Goal: Task Accomplishment & Management: Use online tool/utility

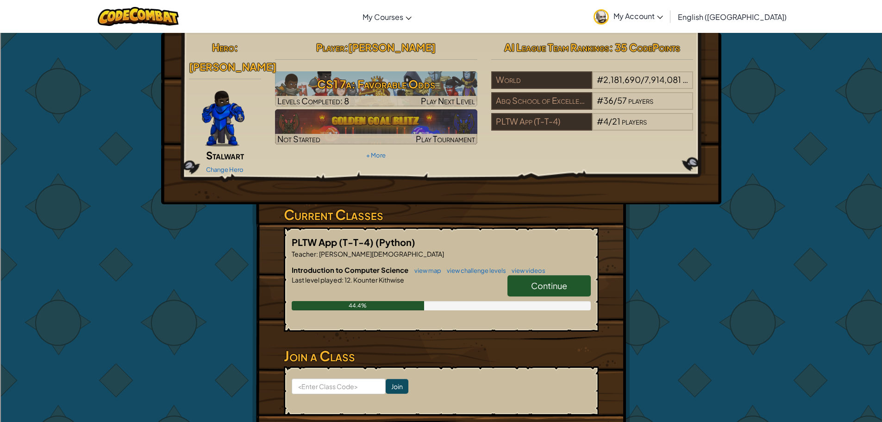
click at [226, 93] on img at bounding box center [223, 119] width 43 height 56
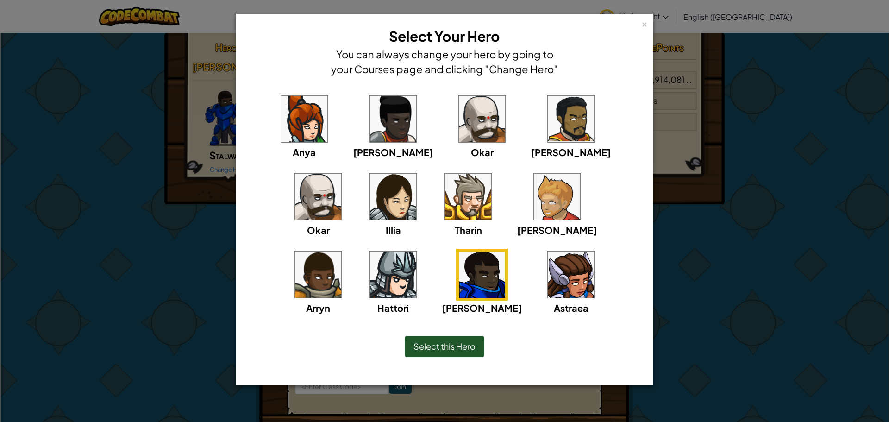
click at [341, 174] on img at bounding box center [318, 197] width 46 height 46
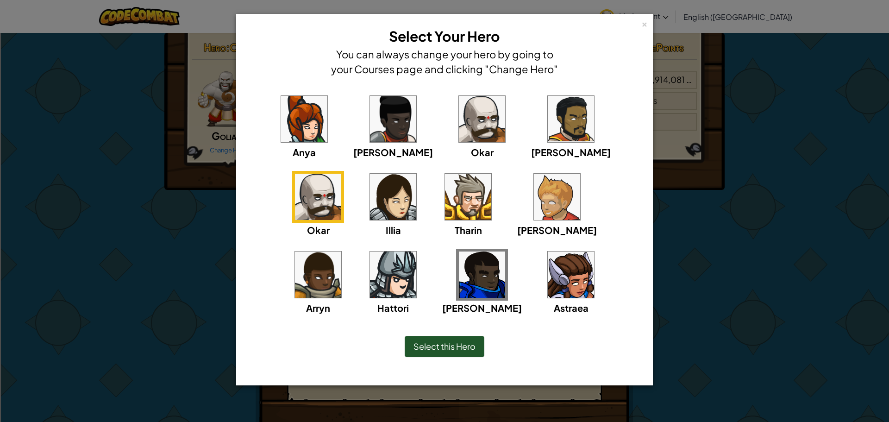
click at [449, 346] on span "Select this Hero" at bounding box center [444, 346] width 62 height 11
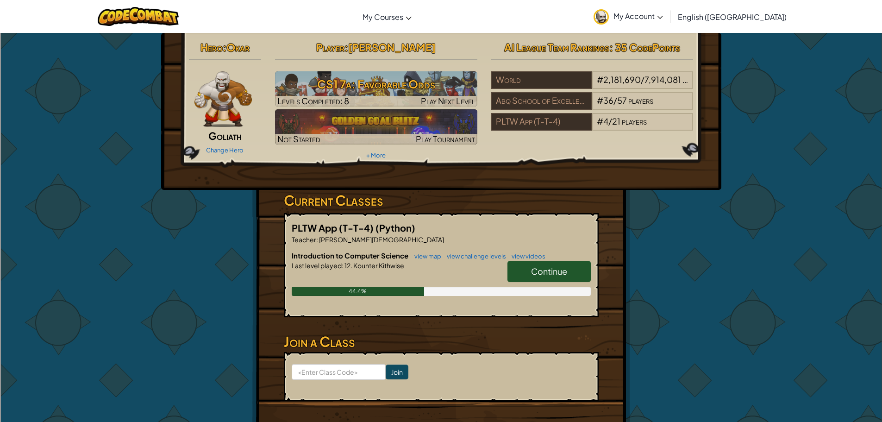
click at [543, 265] on link "Continue" at bounding box center [548, 271] width 83 height 21
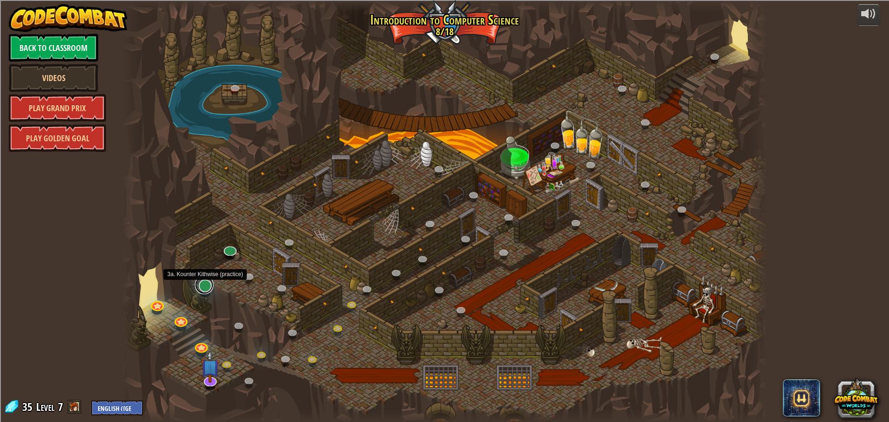
click at [208, 290] on link at bounding box center [204, 284] width 19 height 19
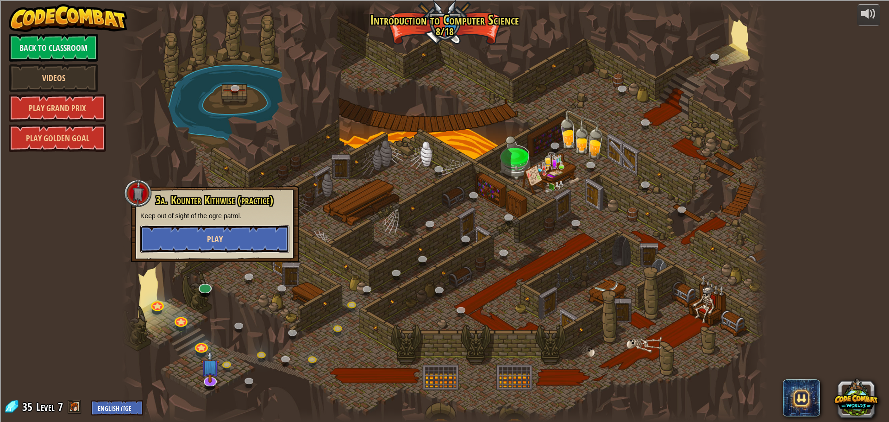
click at [267, 250] on button "Play" at bounding box center [214, 239] width 149 height 28
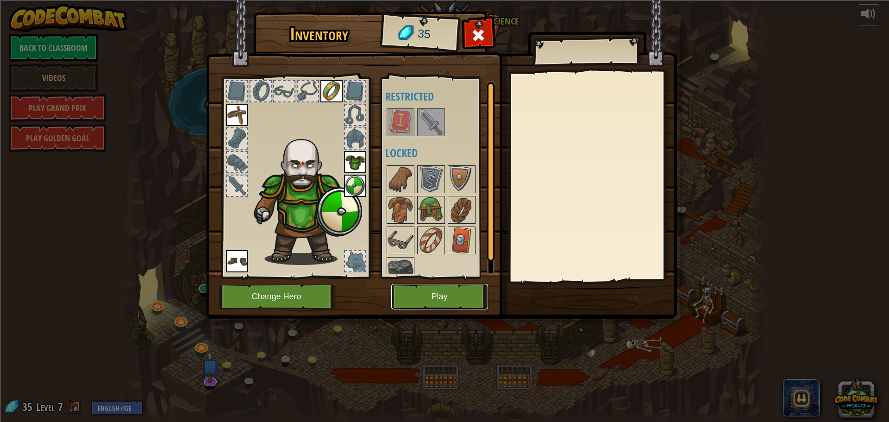
click at [451, 291] on button "Play" at bounding box center [439, 296] width 97 height 25
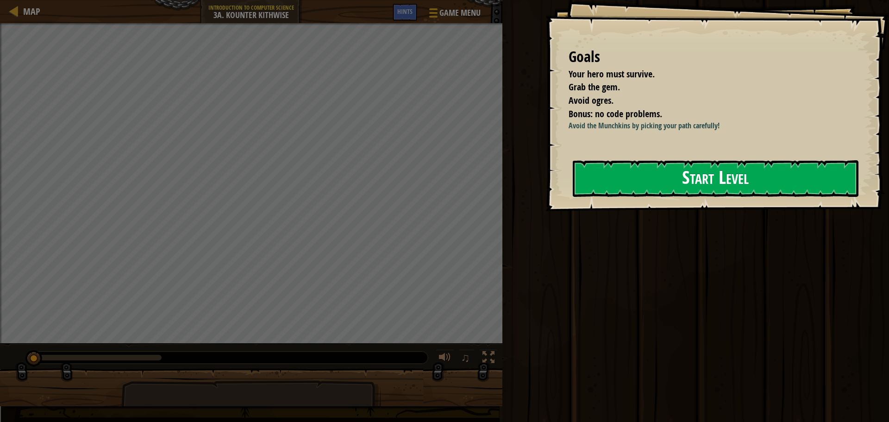
click at [674, 175] on button "Start Level" at bounding box center [715, 178] width 286 height 37
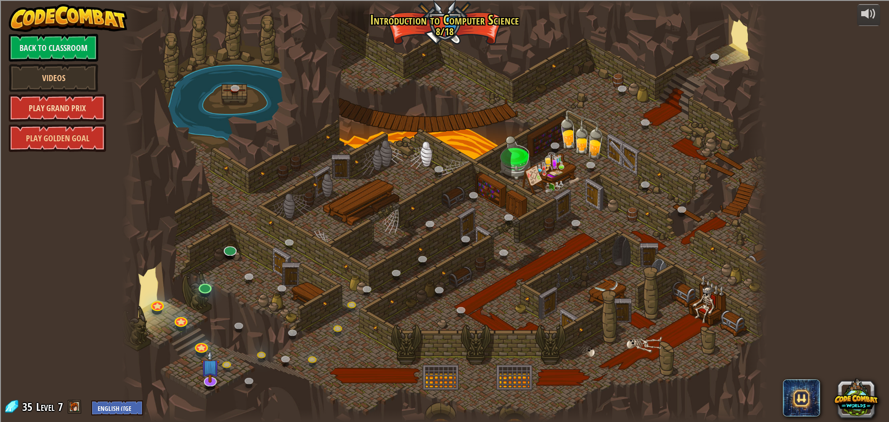
click at [53, 104] on link "Play Grand Prix" at bounding box center [57, 108] width 97 height 28
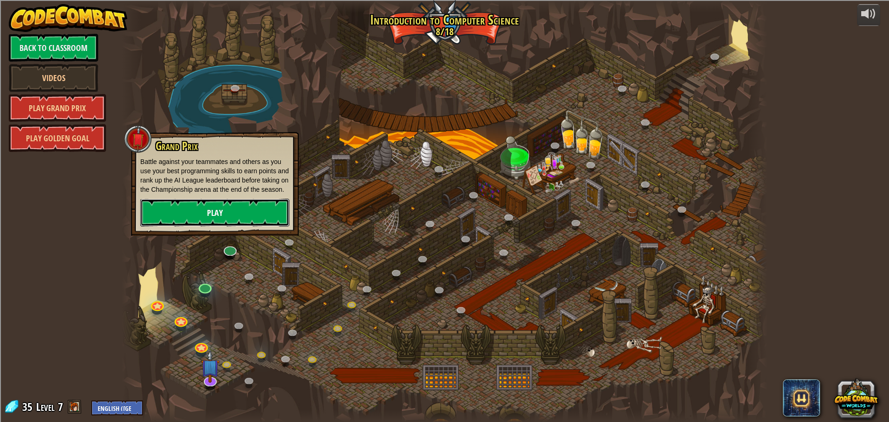
click at [180, 199] on link "Play" at bounding box center [214, 213] width 149 height 28
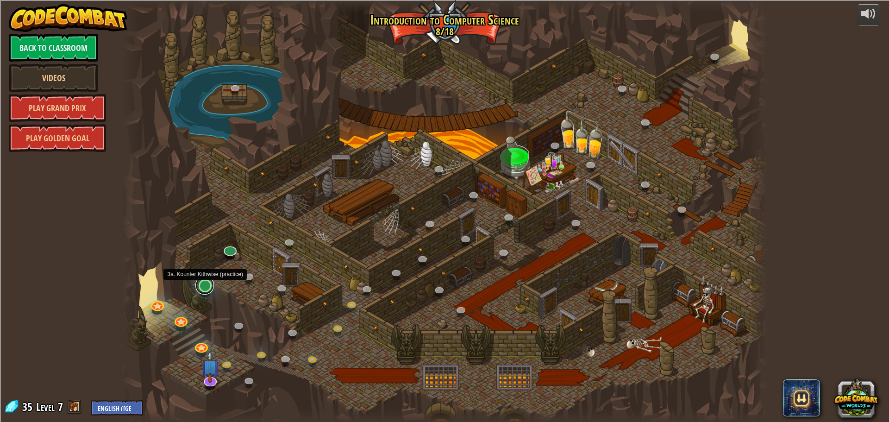
click at [206, 285] on link at bounding box center [204, 285] width 19 height 19
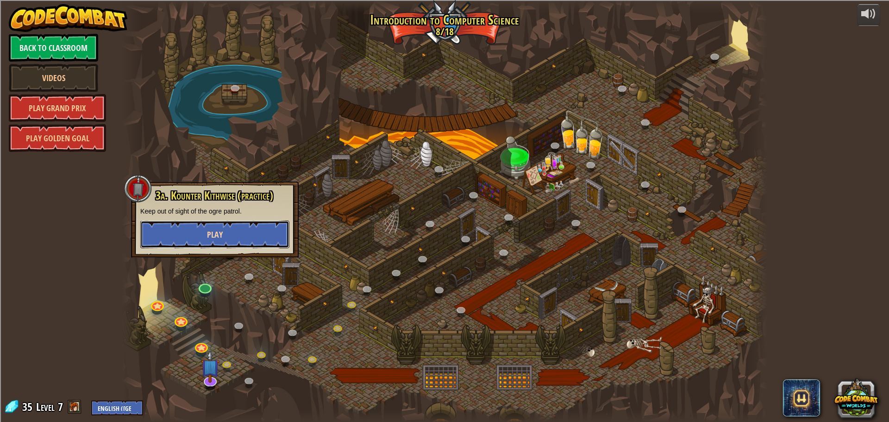
click at [266, 239] on button "Play" at bounding box center [214, 234] width 149 height 28
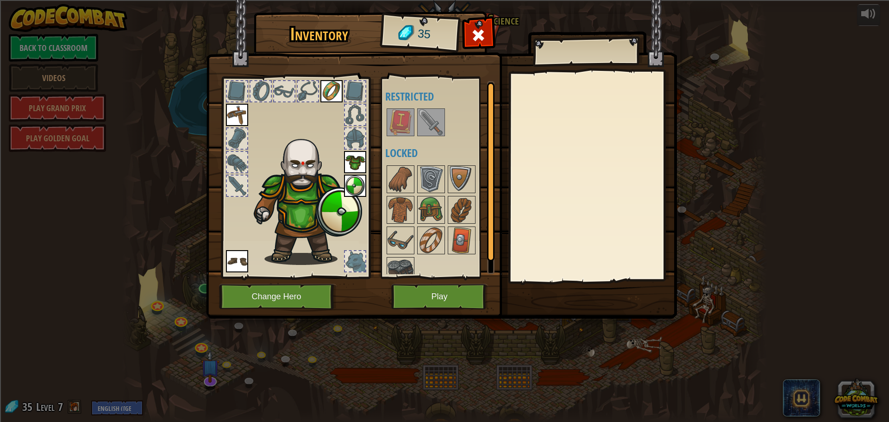
click at [427, 120] on img at bounding box center [431, 122] width 26 height 26
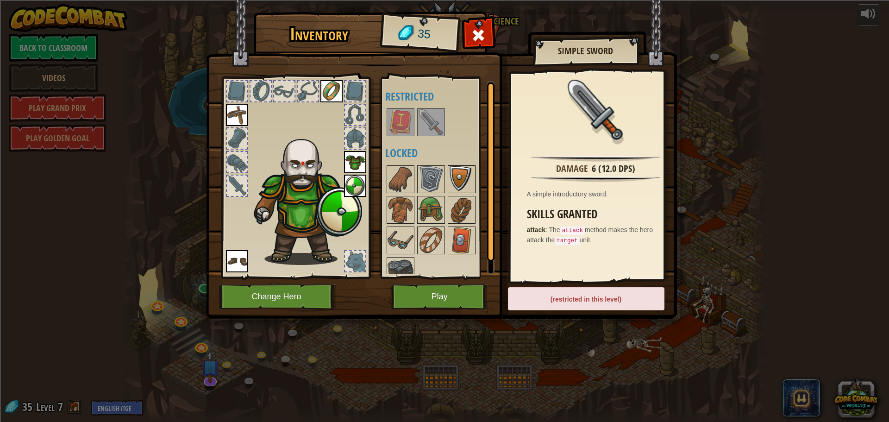
click at [450, 177] on img at bounding box center [461, 179] width 26 height 26
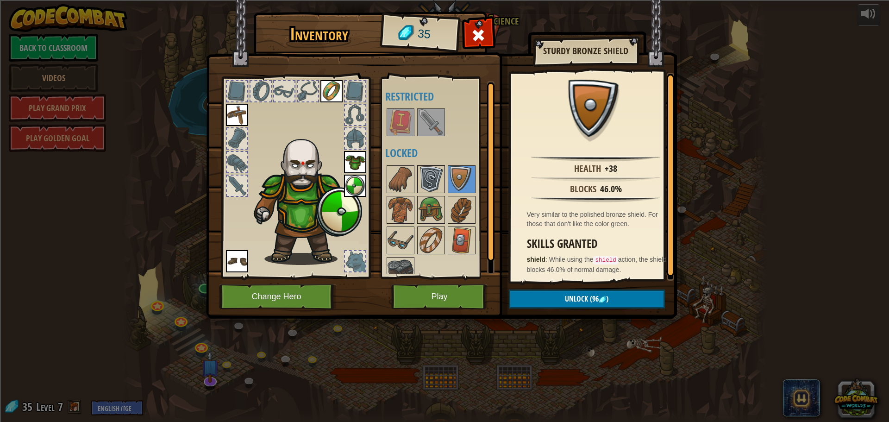
click at [433, 176] on img at bounding box center [431, 179] width 26 height 26
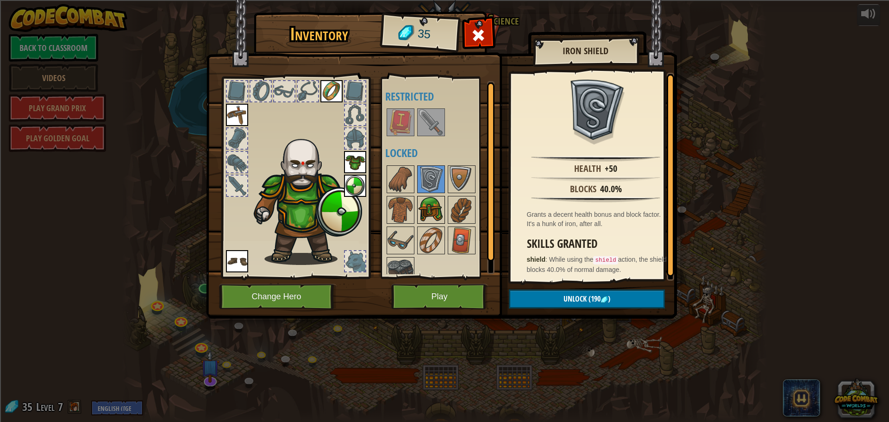
click at [426, 213] on img at bounding box center [431, 210] width 26 height 26
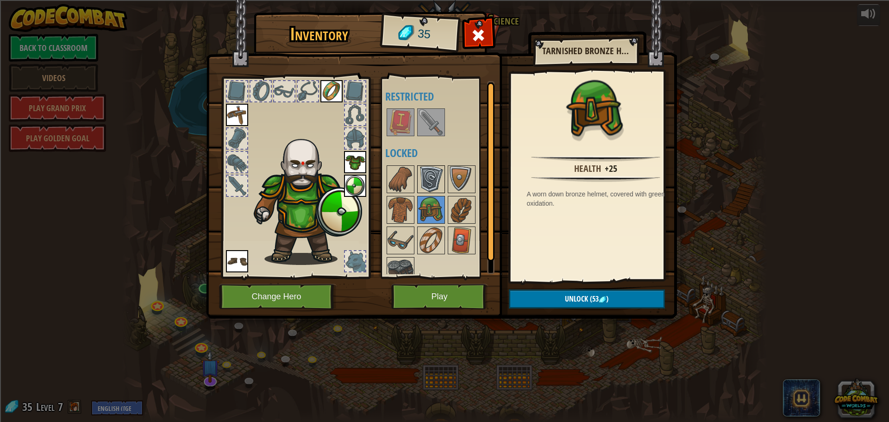
click at [425, 167] on img at bounding box center [431, 179] width 26 height 26
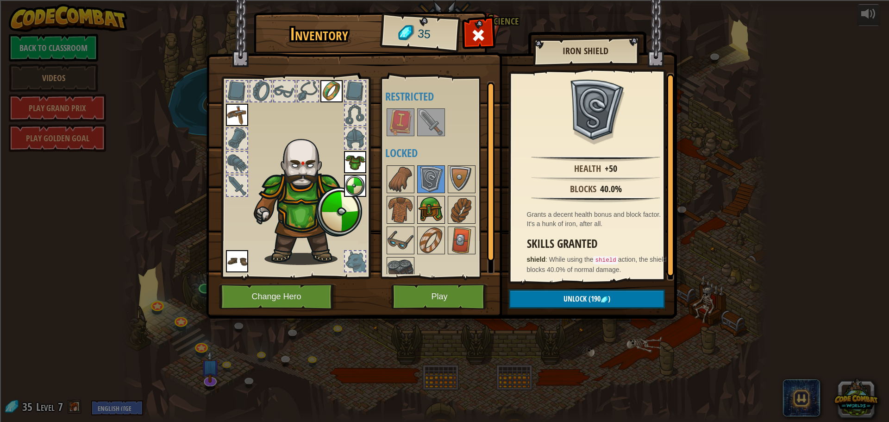
click at [439, 202] on img at bounding box center [431, 210] width 26 height 26
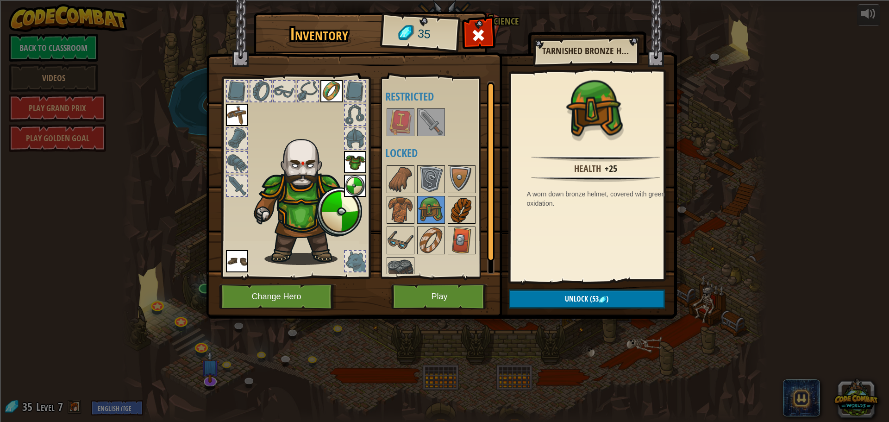
click at [456, 208] on img at bounding box center [461, 210] width 26 height 26
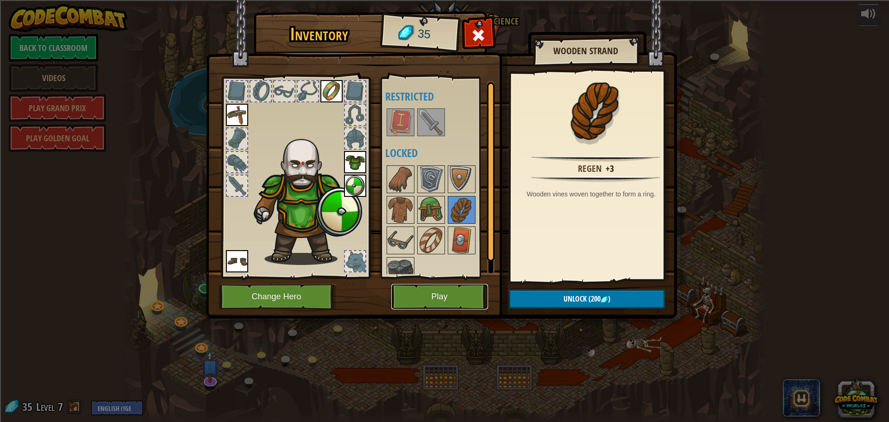
click at [451, 296] on button "Play" at bounding box center [439, 296] width 97 height 25
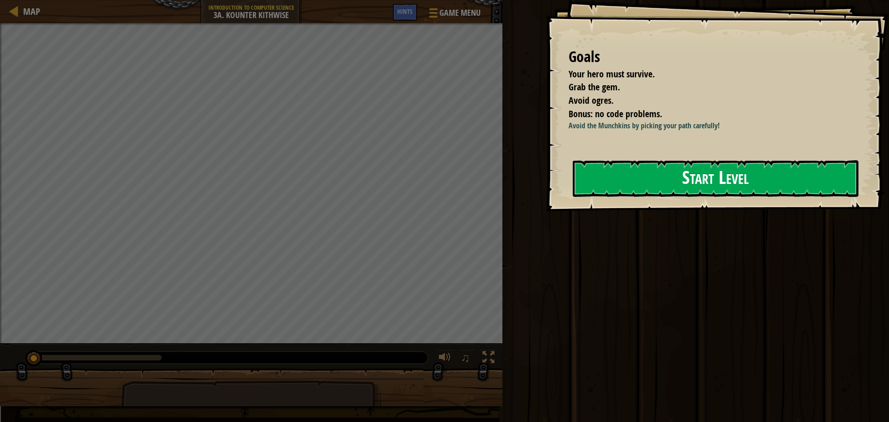
click at [677, 173] on button "Start Level" at bounding box center [715, 178] width 286 height 37
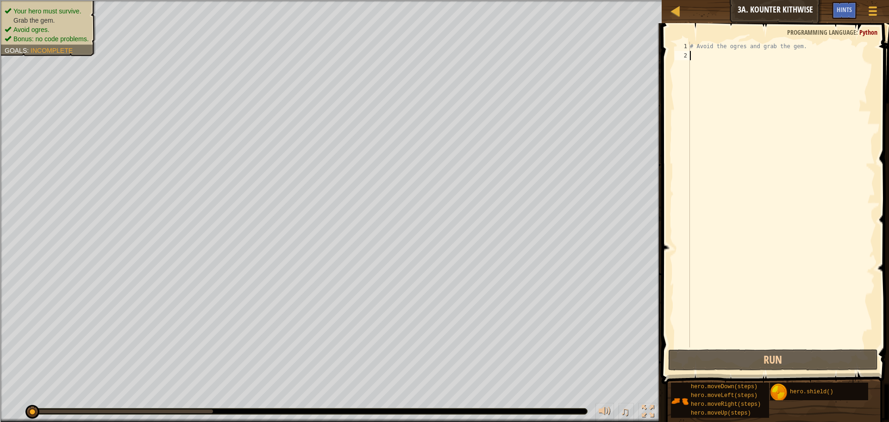
drag, startPoint x: 31, startPoint y: 412, endPoint x: 12, endPoint y: 404, distance: 19.9
click at [12, 404] on div "♫" at bounding box center [330, 409] width 661 height 28
click at [721, 67] on div "# Avoid the ogres and grab the gem." at bounding box center [781, 204] width 187 height 324
type textarea "m"
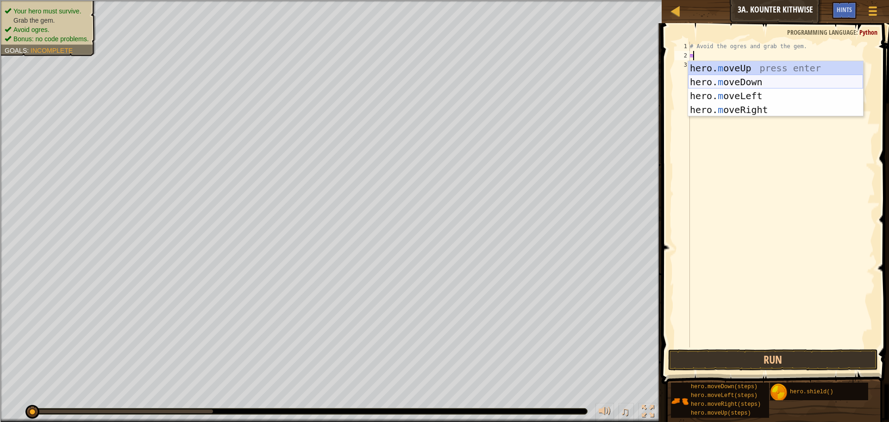
drag, startPoint x: 742, startPoint y: 80, endPoint x: 752, endPoint y: 80, distance: 9.3
click at [743, 80] on div "hero. m oveUp press enter hero. m oveDown press enter hero. m oveLeft press ent…" at bounding box center [775, 102] width 175 height 83
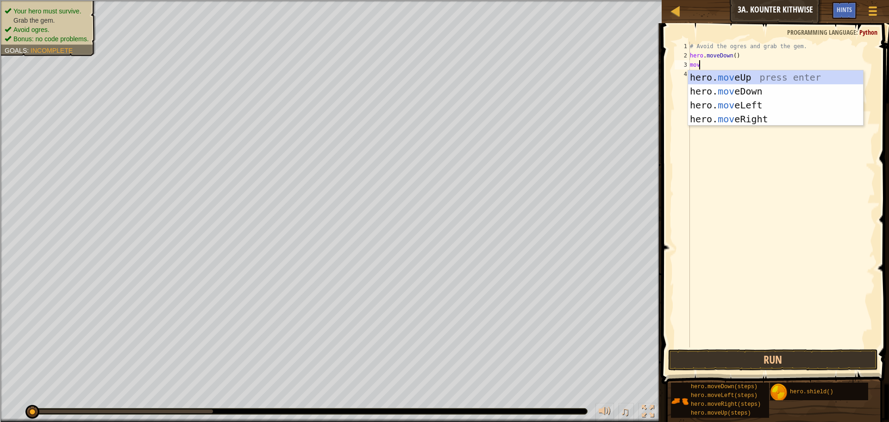
scroll to position [4, 0]
type textarea "move"
click at [742, 93] on div "hero. move Up press enter hero. move Down press enter hero. move Left press ent…" at bounding box center [775, 111] width 175 height 83
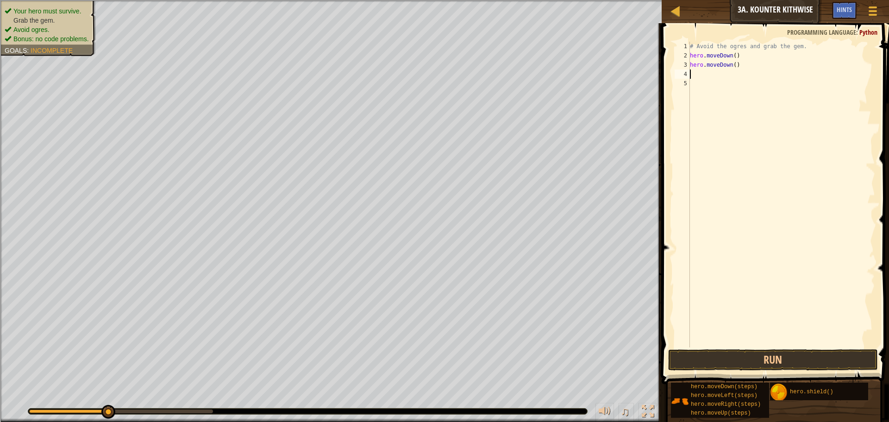
click at [109, 352] on div "Your hero must survive. Grab the gem. Avoid ogres. Bonus: no code problems. Goa…" at bounding box center [444, 211] width 889 height 422
type textarea "w"
type textarea "mo"
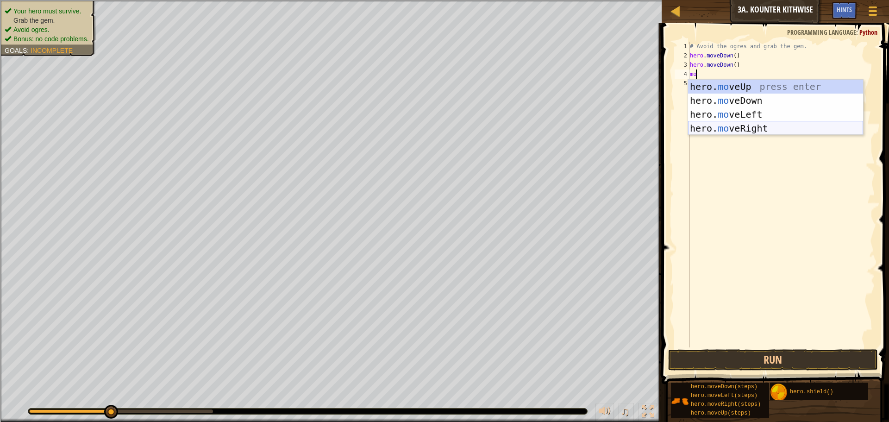
click at [803, 127] on div "hero. mo veUp press enter hero. mo veDown press enter hero. mo veLeft press ent…" at bounding box center [775, 121] width 175 height 83
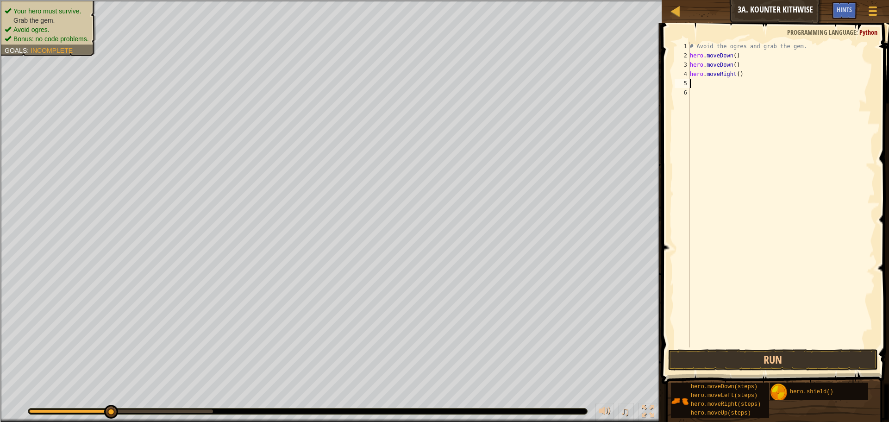
type textarea "/"
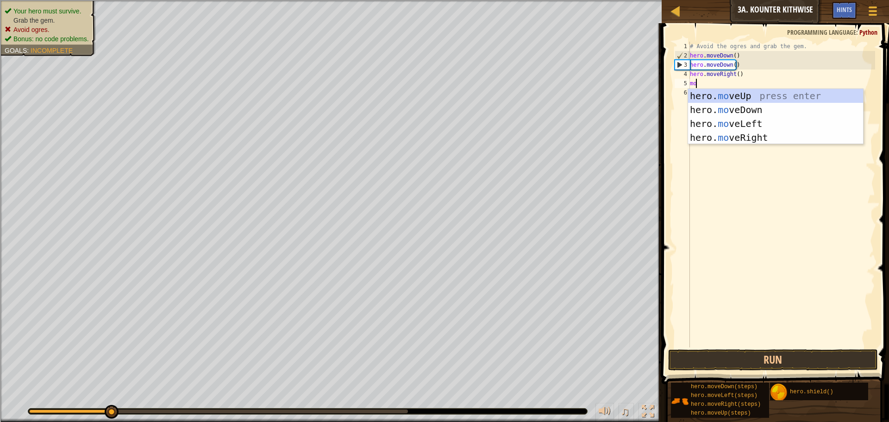
scroll to position [4, 0]
type textarea "move"
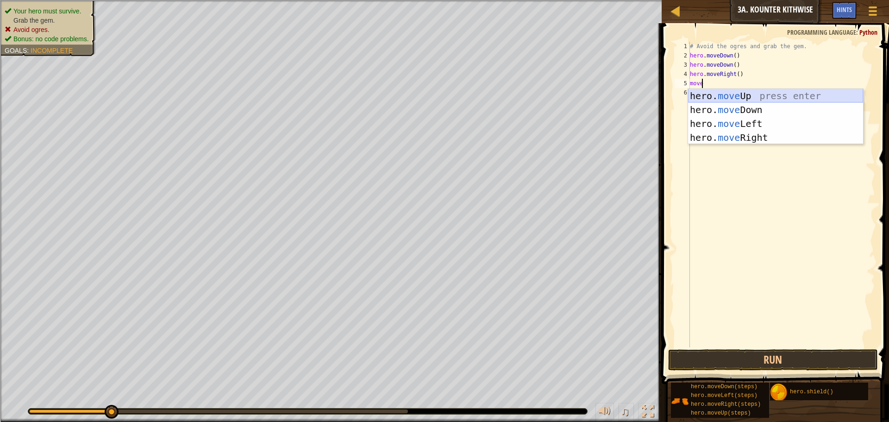
click at [780, 94] on div "hero. move Up press enter hero. move Down press enter hero. move Left press ent…" at bounding box center [775, 130] width 175 height 83
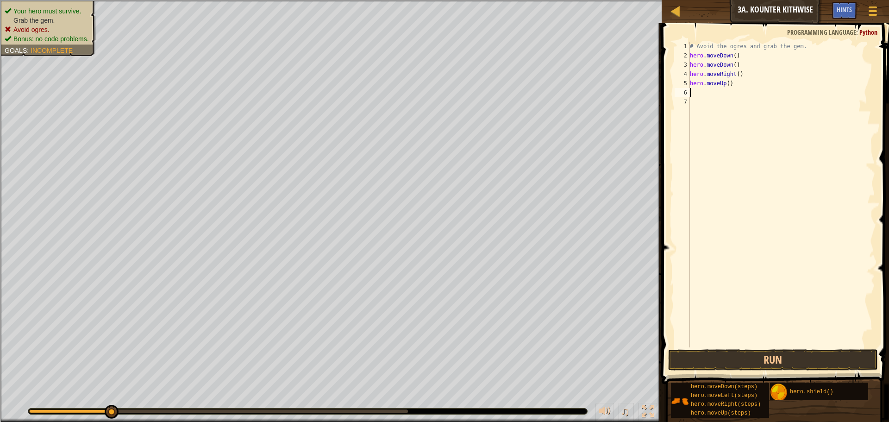
scroll to position [4, 0]
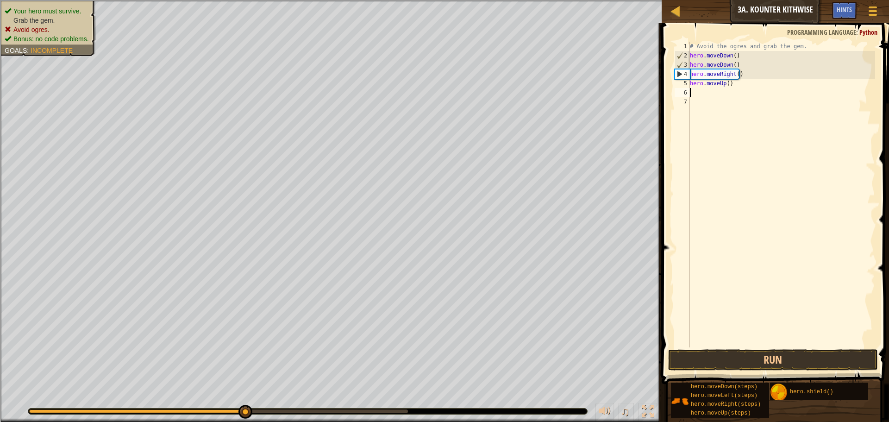
drag, startPoint x: 118, startPoint y: 412, endPoint x: 244, endPoint y: 403, distance: 126.2
click at [244, 403] on div "♫" at bounding box center [330, 409] width 661 height 28
click at [776, 350] on button "Run" at bounding box center [773, 359] width 210 height 21
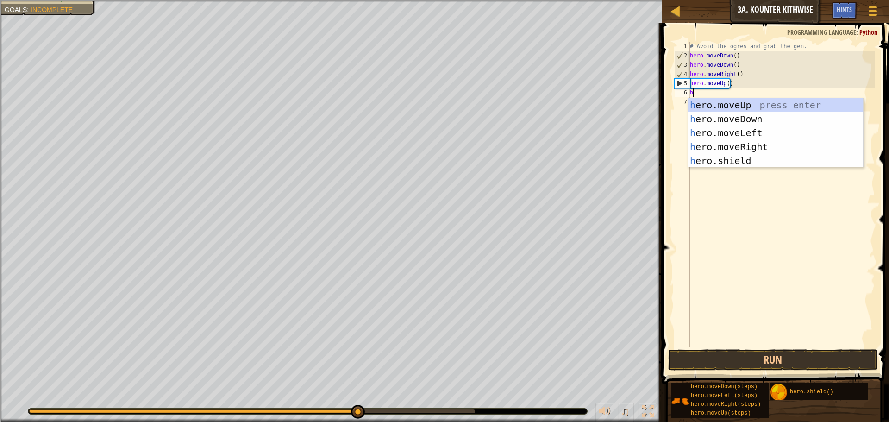
type textarea "he"
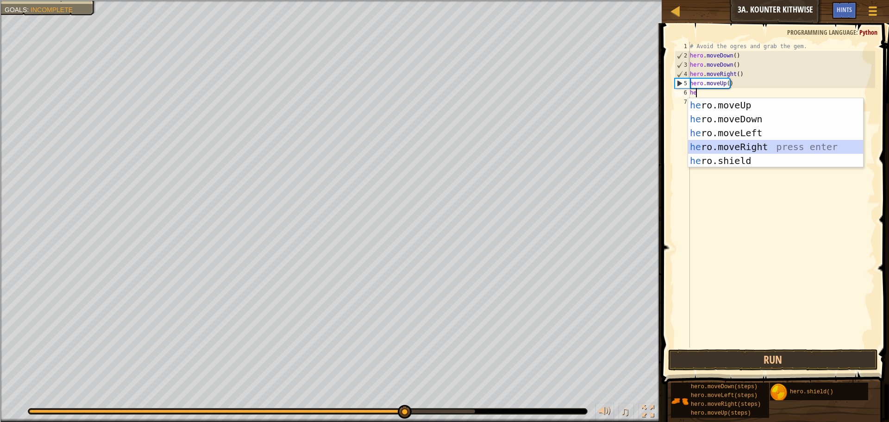
click at [747, 146] on div "he ro.moveUp press enter he ro.moveDown press enter he ro.moveLeft press enter …" at bounding box center [775, 146] width 175 height 97
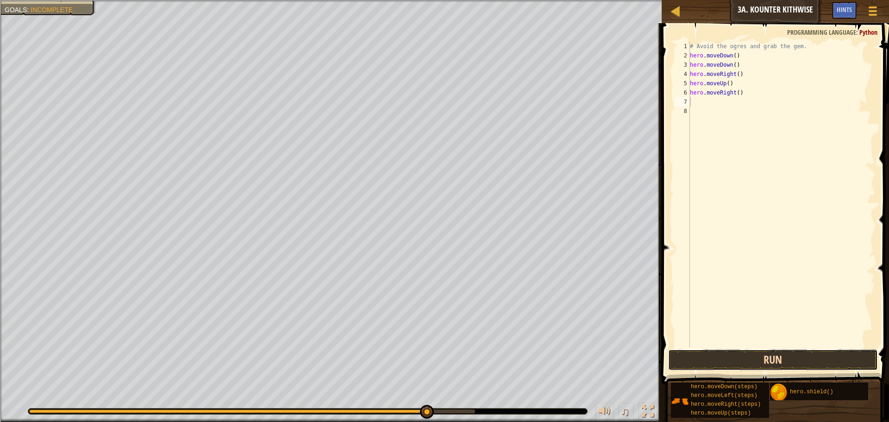
click at [748, 363] on button "Run" at bounding box center [773, 359] width 210 height 21
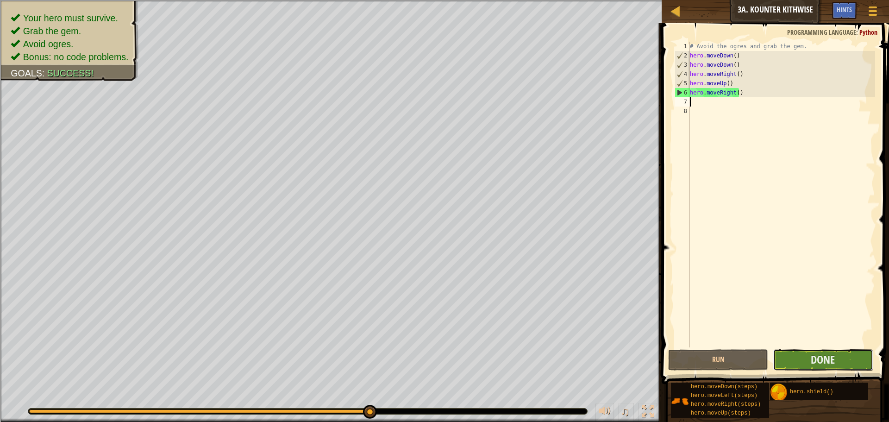
click at [808, 364] on button "Done" at bounding box center [822, 359] width 100 height 21
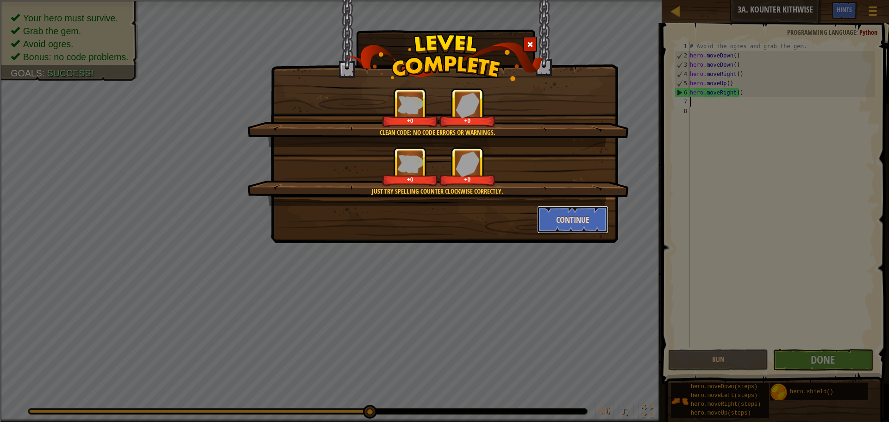
click at [576, 211] on button "Continue" at bounding box center [573, 219] width 72 height 28
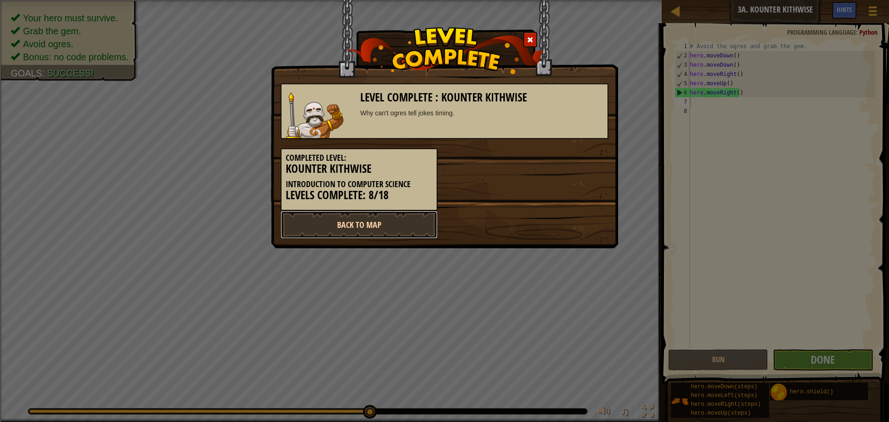
click at [415, 218] on link "Back to Map" at bounding box center [358, 225] width 157 height 28
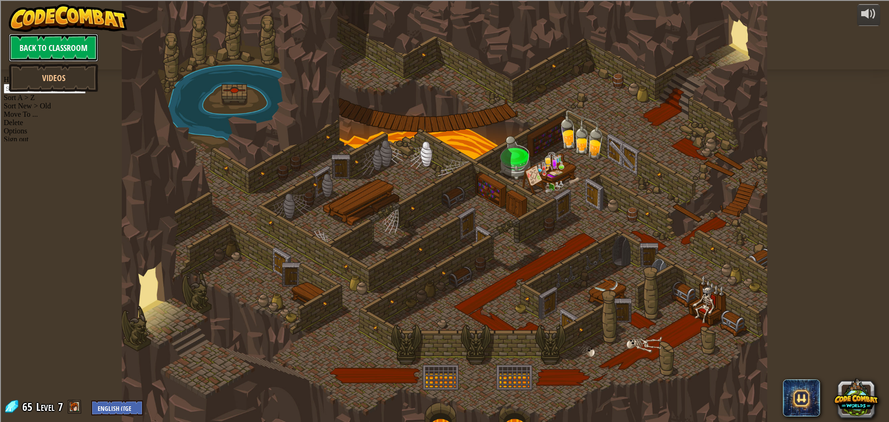
click at [66, 36] on link "Back to Classroom" at bounding box center [53, 48] width 89 height 28
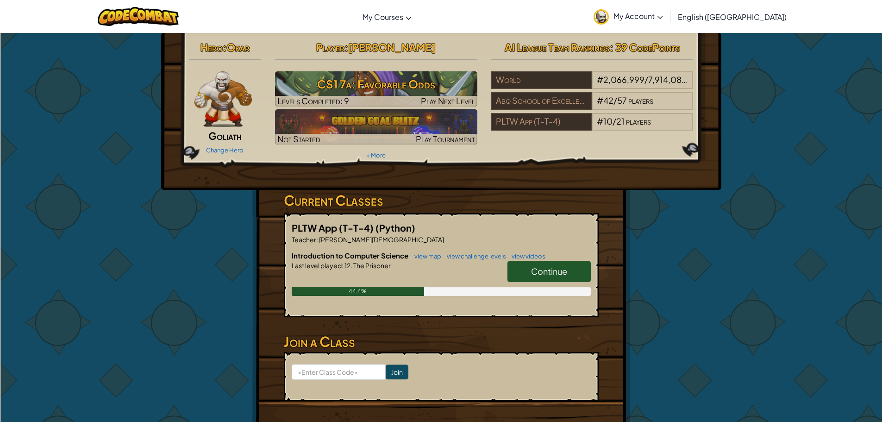
click at [532, 263] on link "Continue" at bounding box center [548, 271] width 83 height 21
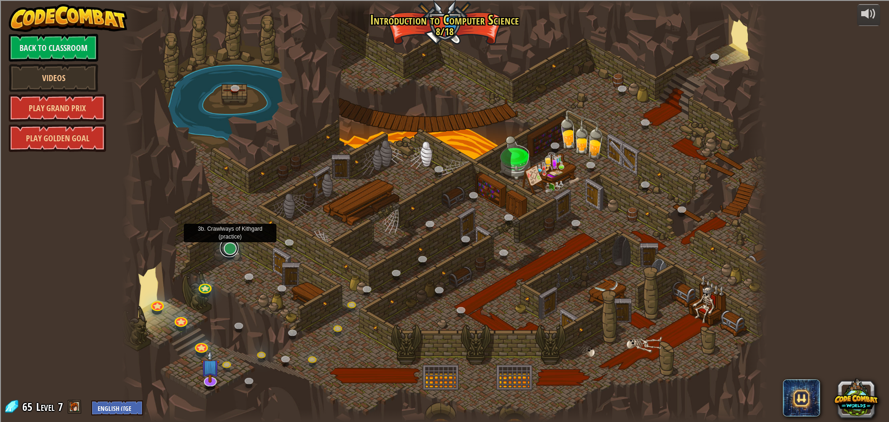
click at [230, 245] on link at bounding box center [229, 247] width 19 height 19
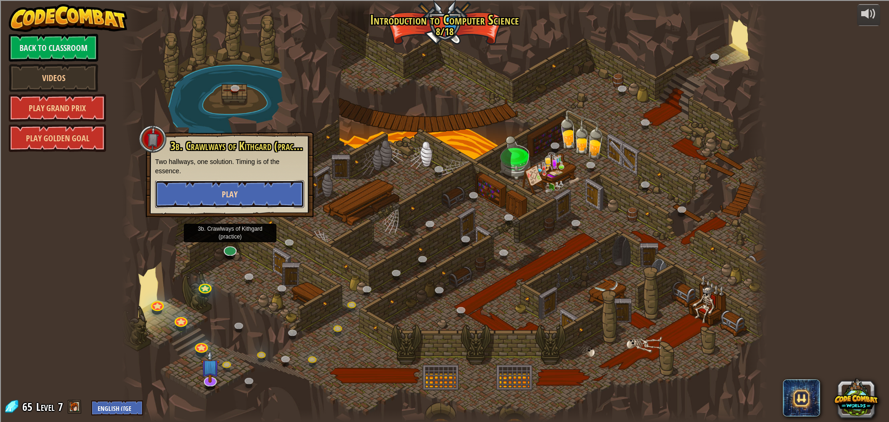
click at [270, 193] on button "Play" at bounding box center [229, 194] width 149 height 28
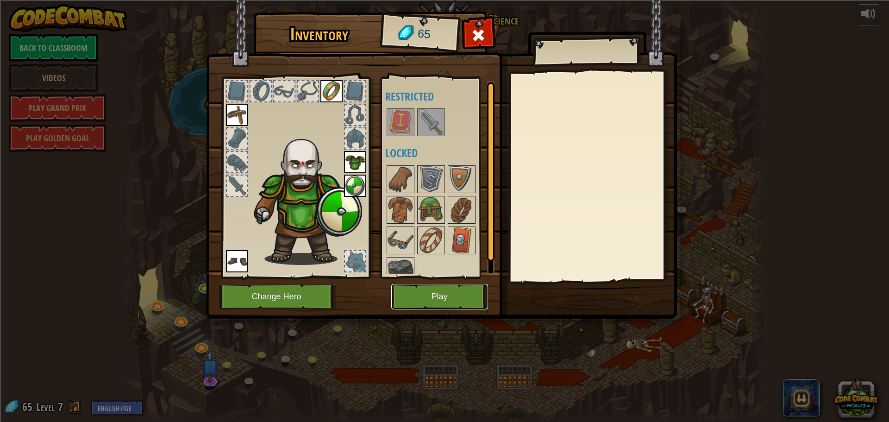
click at [440, 298] on button "Play" at bounding box center [439, 296] width 97 height 25
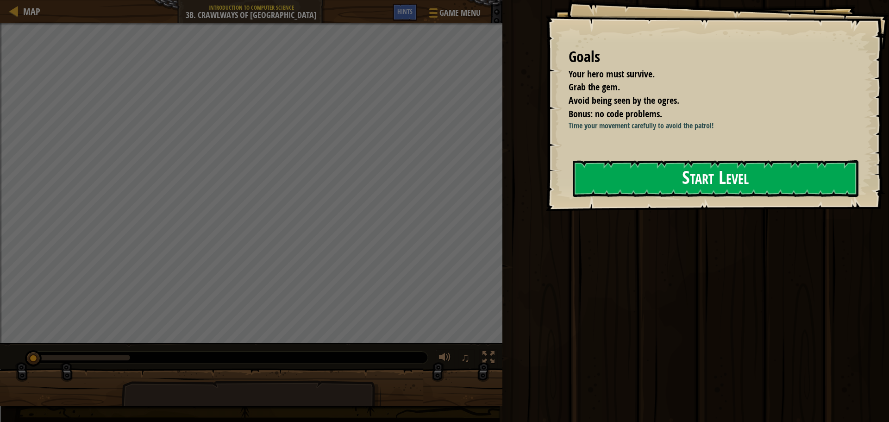
click at [713, 182] on button "Start Level" at bounding box center [715, 178] width 286 height 37
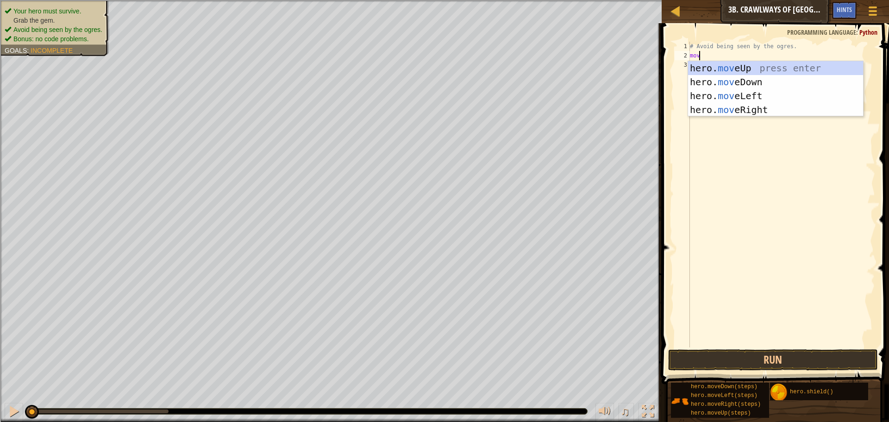
scroll to position [4, 0]
type textarea "move"
click at [746, 92] on div "hero. move Up press enter hero. move Down press enter hero. move Left press ent…" at bounding box center [775, 102] width 175 height 83
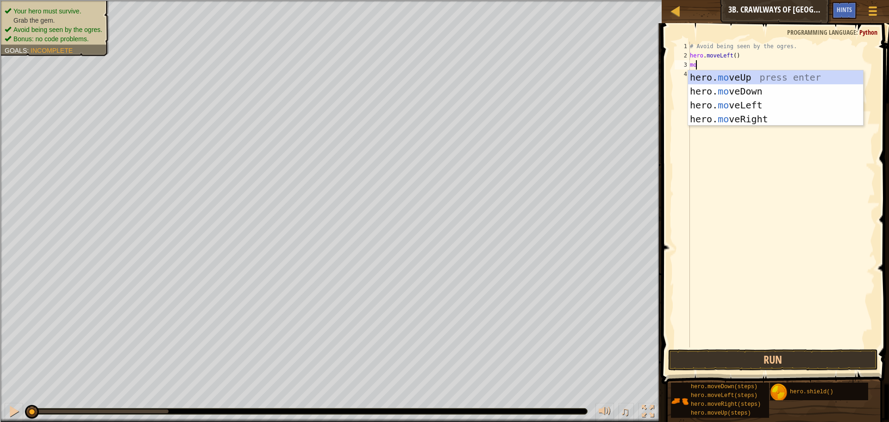
type textarea "move"
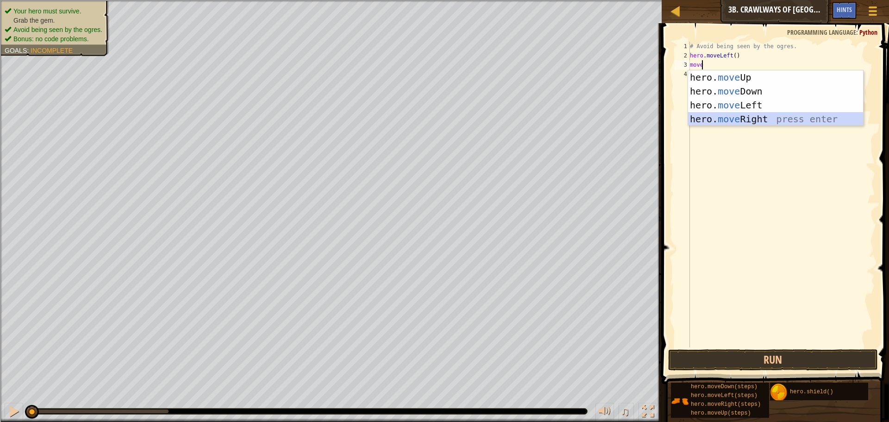
click at [766, 118] on div "hero. move Up press enter hero. move Down press enter hero. move Left press ent…" at bounding box center [775, 111] width 175 height 83
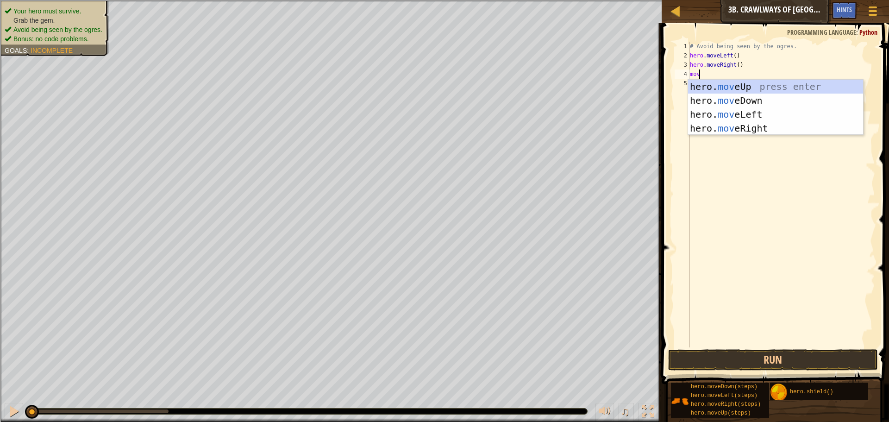
type textarea "move"
click at [773, 124] on div "hero. move Up press enter hero. move Down press enter hero. move Left press ent…" at bounding box center [775, 121] width 175 height 83
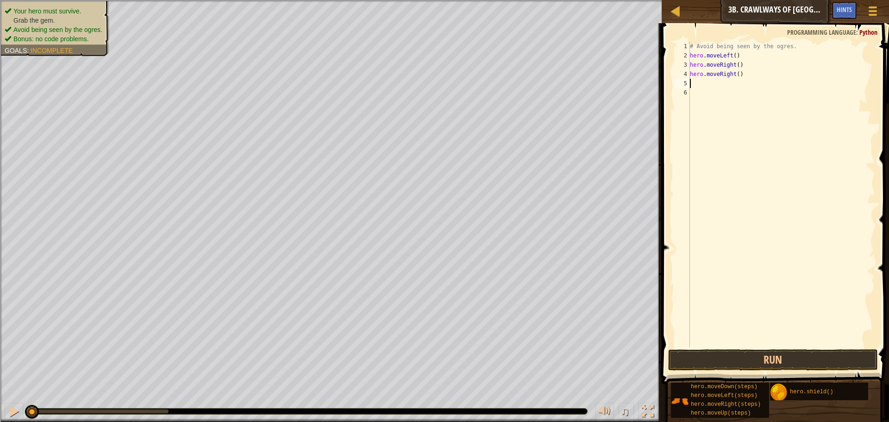
scroll to position [4, 0]
click at [736, 75] on div "# Avoid being seen by the ogres. hero . moveLeft ( ) hero . moveRight ( ) hero …" at bounding box center [781, 204] width 187 height 324
type textarea "hero.moveRight(2)"
click at [789, 354] on button "Run" at bounding box center [773, 359] width 210 height 21
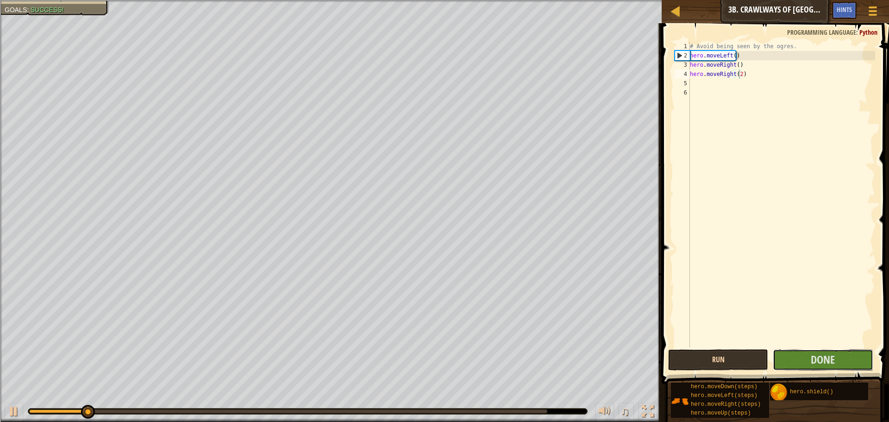
click at [789, 354] on button "Done" at bounding box center [822, 359] width 100 height 21
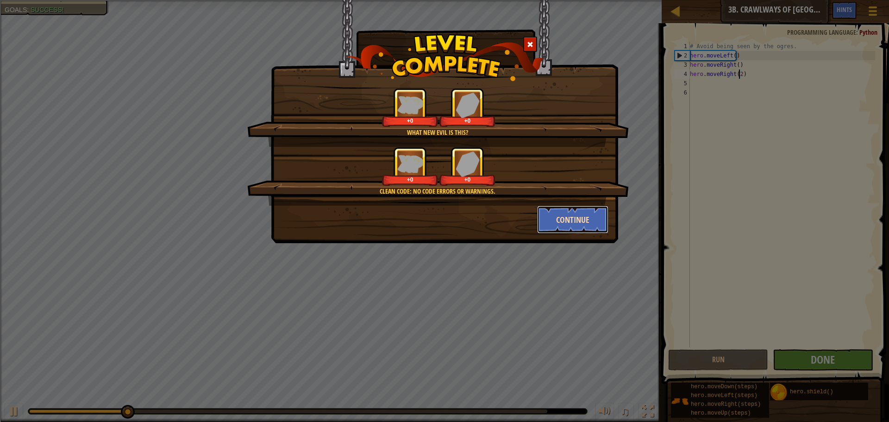
click at [576, 224] on button "Continue" at bounding box center [573, 219] width 72 height 28
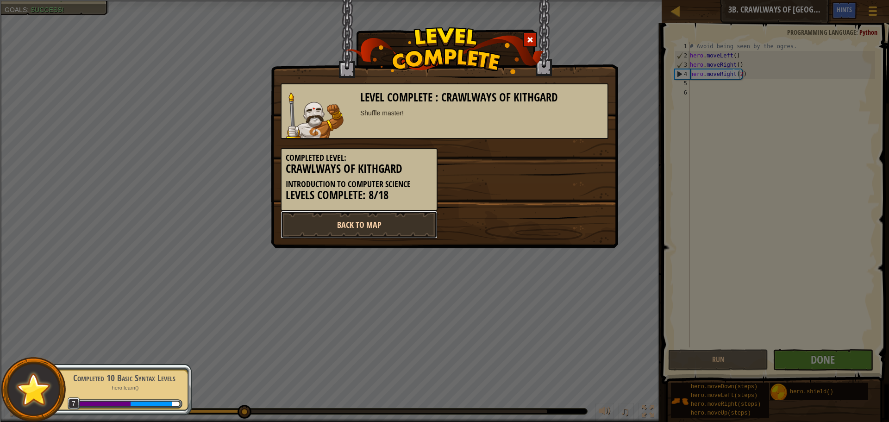
click at [437, 230] on link "Back to Map" at bounding box center [358, 225] width 157 height 28
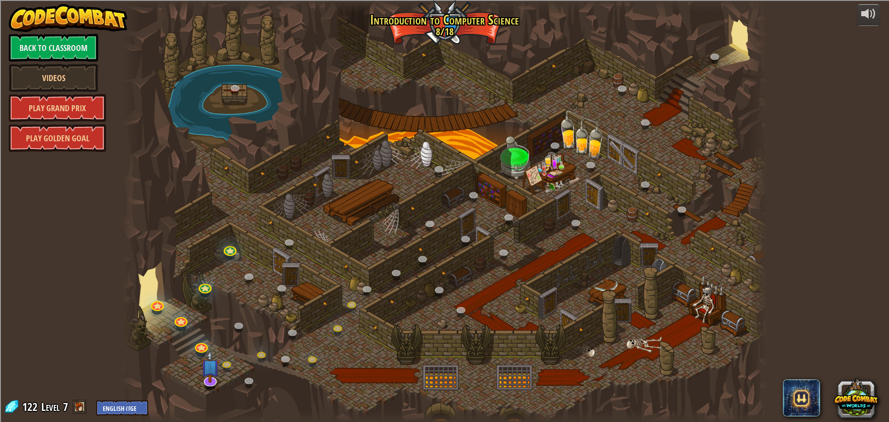
click at [299, 99] on div at bounding box center [444, 211] width 645 height 422
